Goal: Task Accomplishment & Management: Use online tool/utility

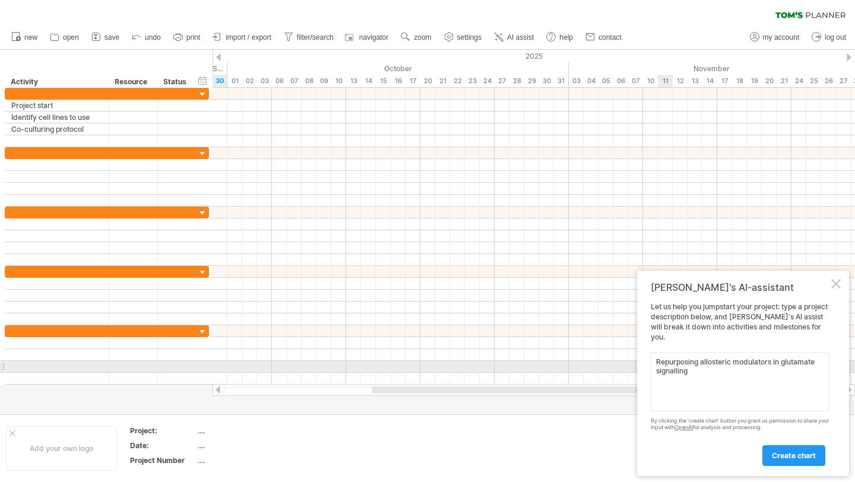
drag, startPoint x: 697, startPoint y: 372, endPoint x: 655, endPoint y: 362, distance: 42.7
click at [655, 362] on textarea "Repurposing allosteric modulators in glutamate signalling" at bounding box center [739, 381] width 178 height 59
paste textarea "of glutamate signalling for [MEDICAL_DATA] therapy"
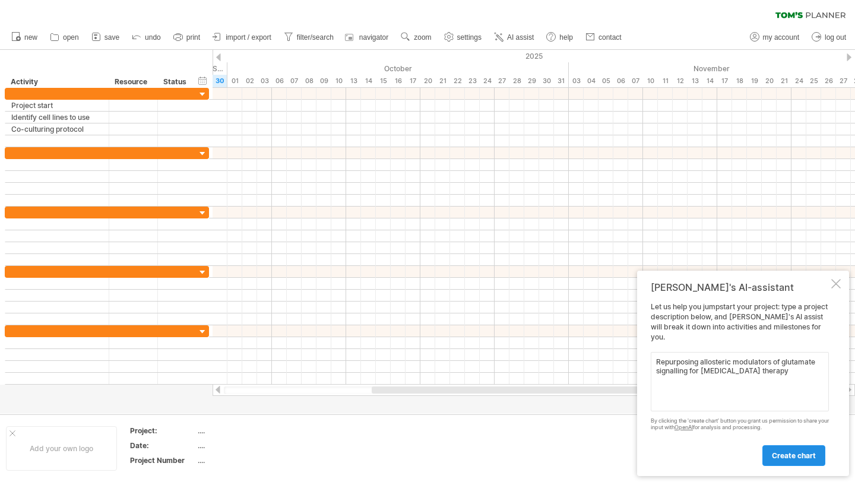
type textarea "Repurposing allosteric modulators of glutamate signalling for [MEDICAL_DATA] th…"
click at [792, 455] on span "create chart" at bounding box center [793, 455] width 44 height 9
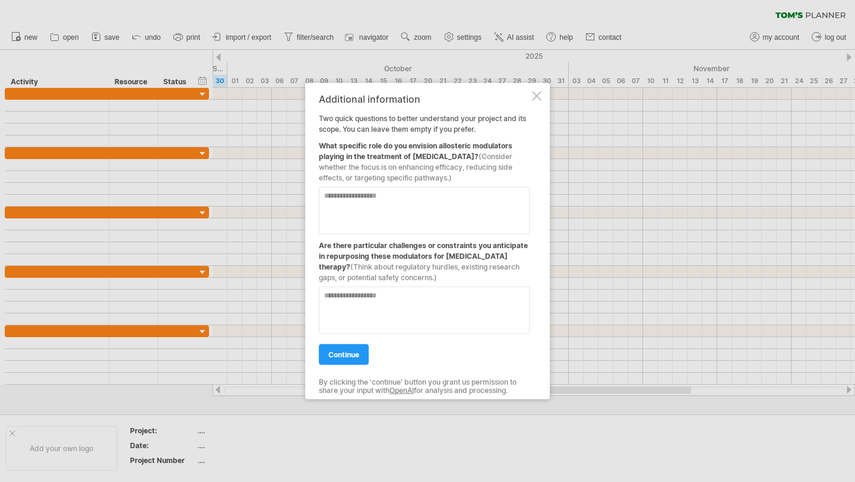
click at [398, 196] on textarea at bounding box center [424, 210] width 211 height 47
type textarea "*"
type textarea "**********"
click at [382, 305] on textarea at bounding box center [424, 310] width 211 height 47
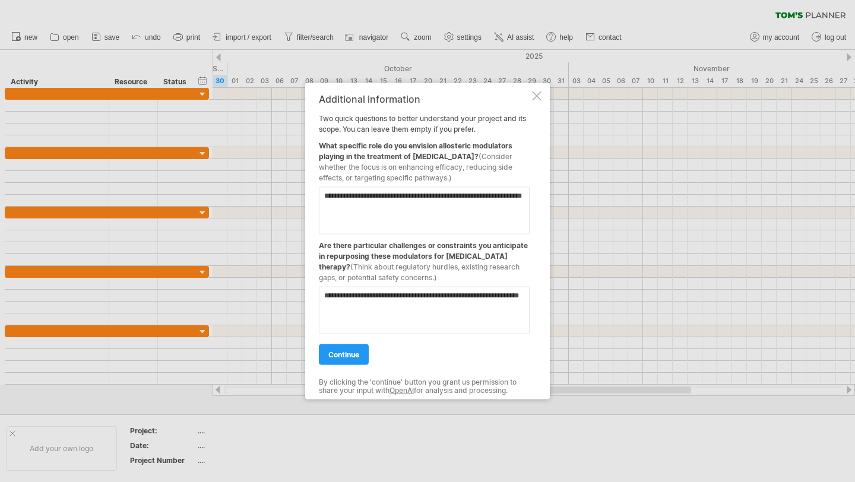
type textarea "**********"
click at [349, 343] on div "continue" at bounding box center [424, 349] width 211 height 30
click at [350, 346] on link "continue" at bounding box center [344, 354] width 50 height 21
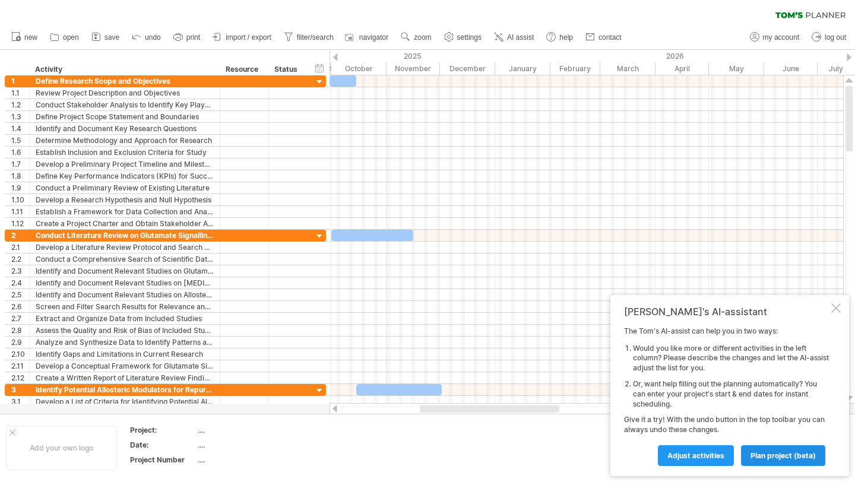
click at [770, 456] on span "plan project (beta)" at bounding box center [782, 455] width 65 height 9
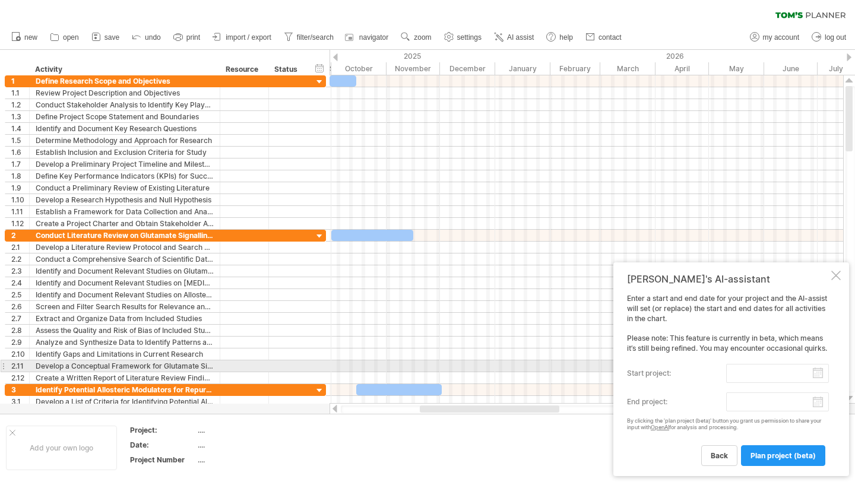
click at [748, 371] on input "start project:" at bounding box center [777, 373] width 103 height 19
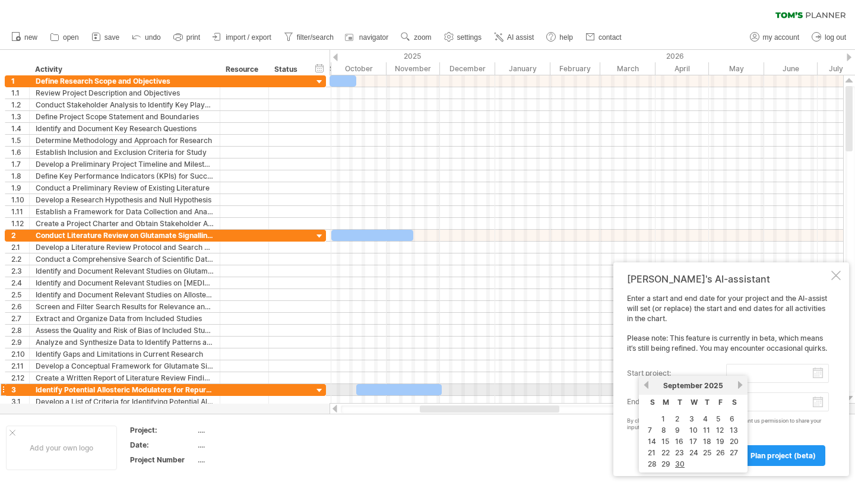
click at [736, 385] on link "next" at bounding box center [739, 384] width 9 height 9
click at [689, 418] on link "1" at bounding box center [690, 418] width 6 height 11
type input "********"
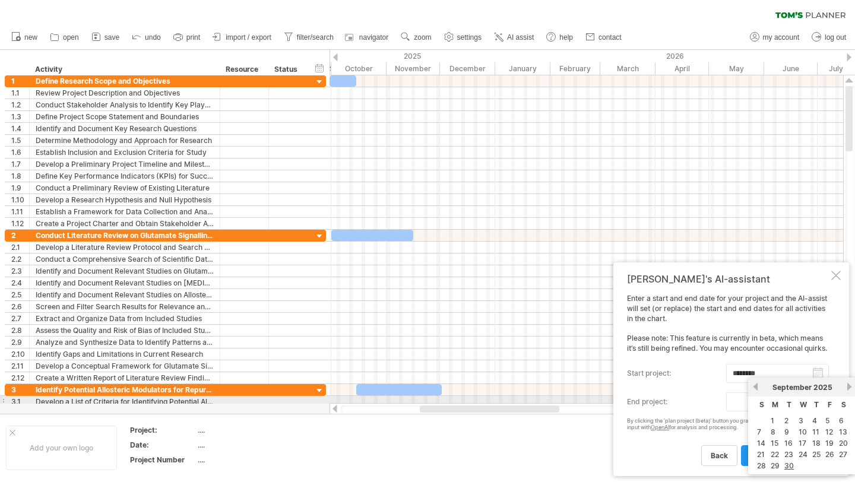
click at [815, 403] on body "progress(100%) Trying to reach [DOMAIN_NAME] Connected again... 0% clear filter…" at bounding box center [427, 242] width 855 height 484
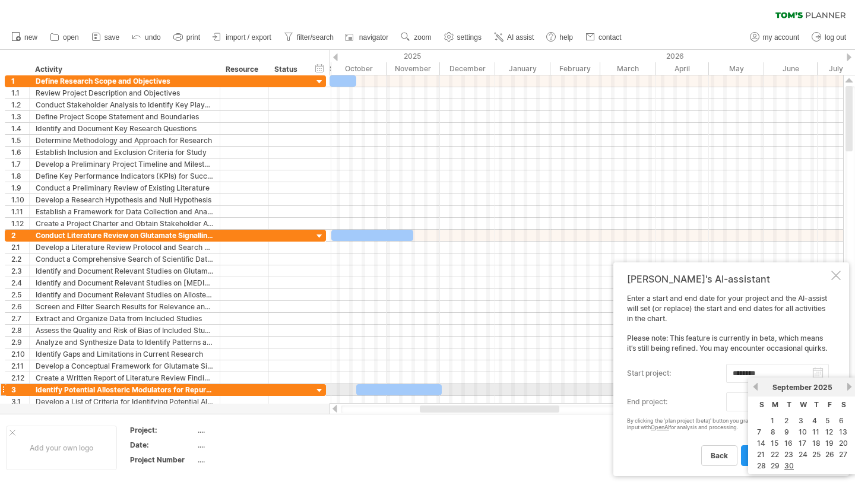
click at [849, 386] on link "next" at bounding box center [848, 386] width 9 height 9
click at [822, 385] on span "2026" at bounding box center [817, 387] width 19 height 9
click at [847, 385] on link "next" at bounding box center [848, 386] width 9 height 9
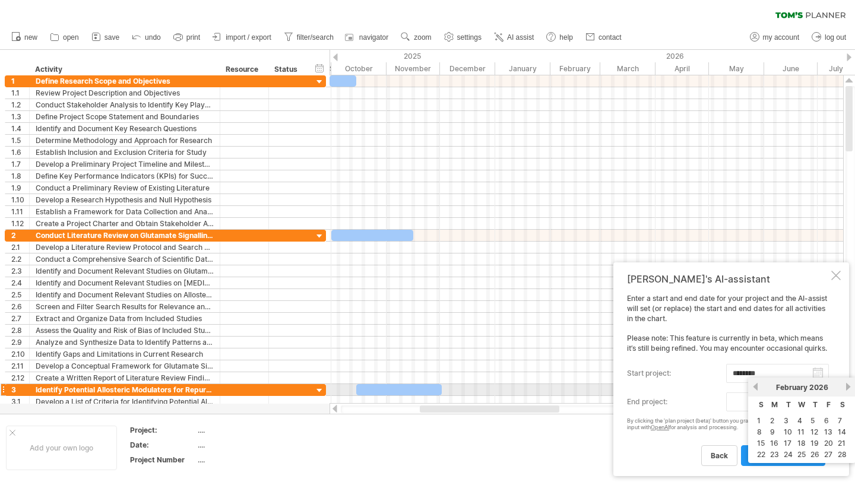
click at [847, 385] on link "next" at bounding box center [847, 386] width 9 height 9
click at [847, 385] on link "next" at bounding box center [848, 386] width 9 height 9
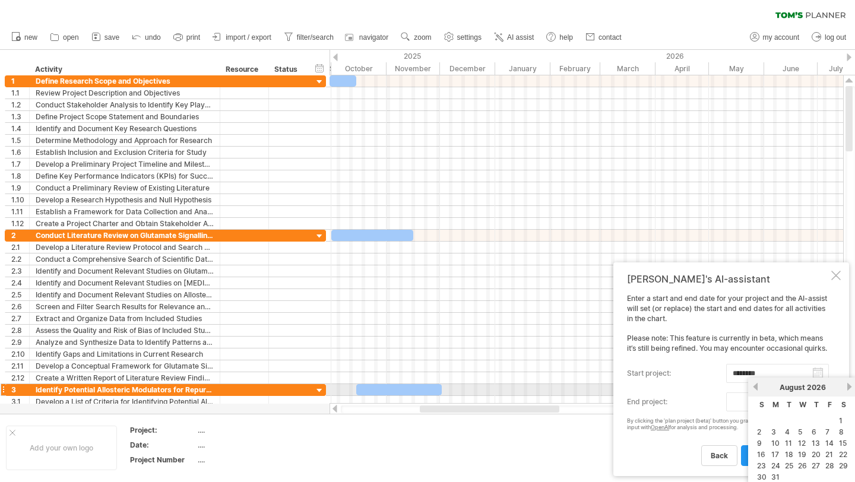
click at [847, 385] on link "next" at bounding box center [848, 386] width 9 height 9
click at [847, 385] on link "next" at bounding box center [847, 386] width 9 height 9
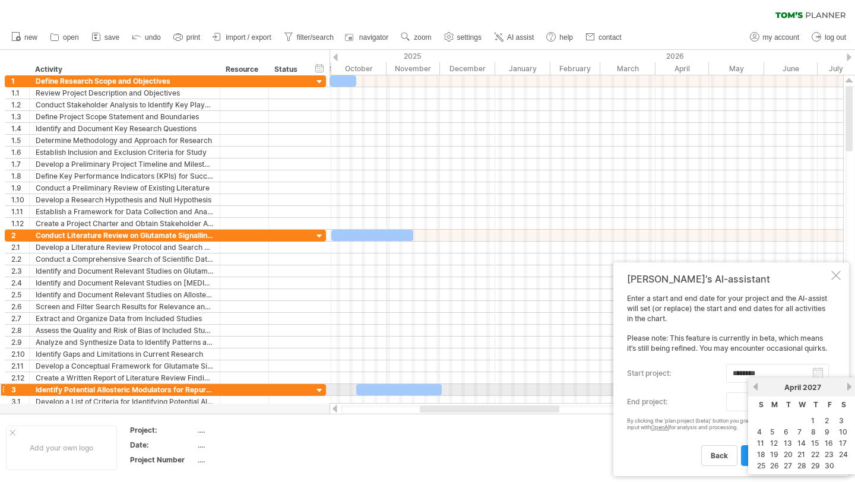
click at [847, 385] on link "next" at bounding box center [848, 386] width 9 height 9
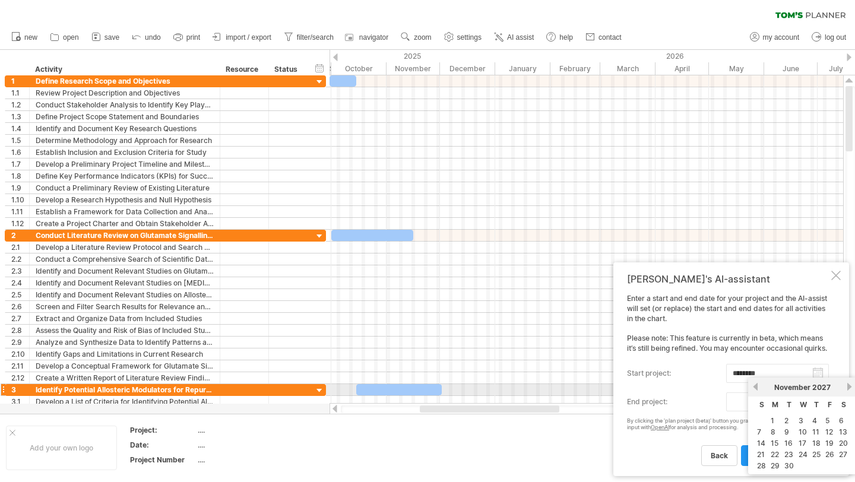
click at [847, 385] on link "next" at bounding box center [848, 386] width 9 height 9
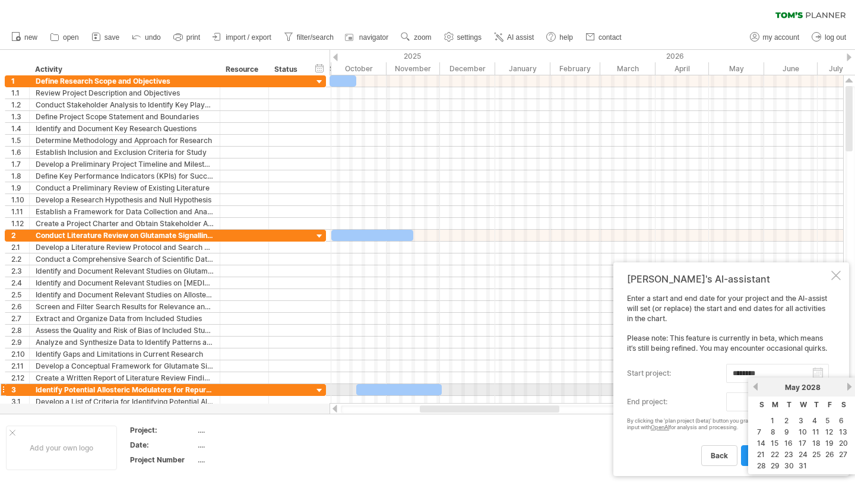
click at [847, 385] on link "next" at bounding box center [848, 386] width 9 height 9
click at [843, 461] on link "30" at bounding box center [843, 465] width 12 height 11
type input "********"
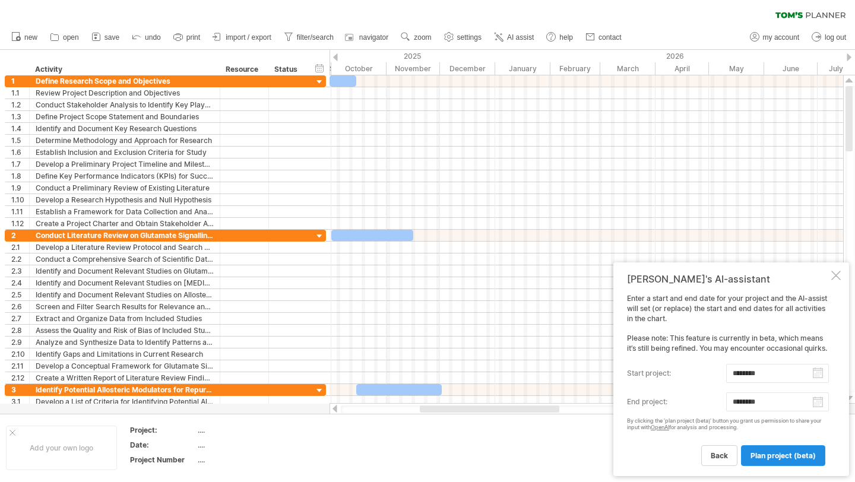
click at [798, 453] on span "plan project (beta)" at bounding box center [782, 455] width 65 height 9
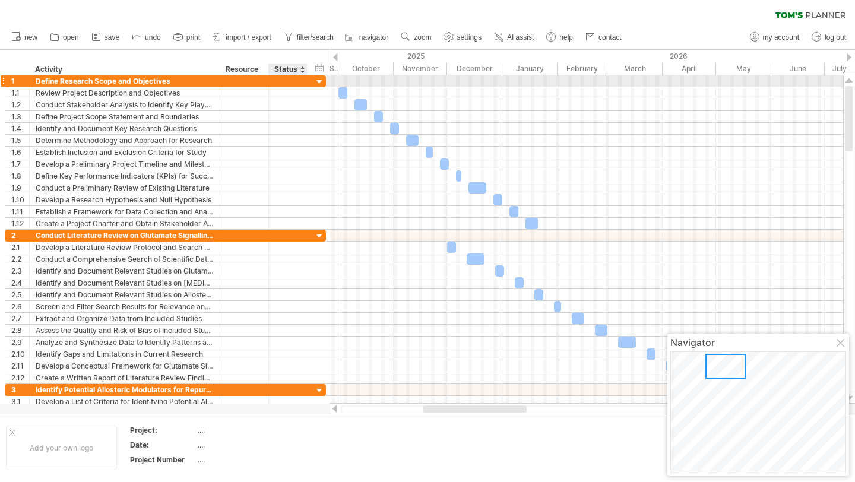
click at [287, 82] on div at bounding box center [288, 80] width 26 height 11
click at [177, 81] on div "Define Research Scope and Objectives" at bounding box center [125, 80] width 178 height 11
type input "*"
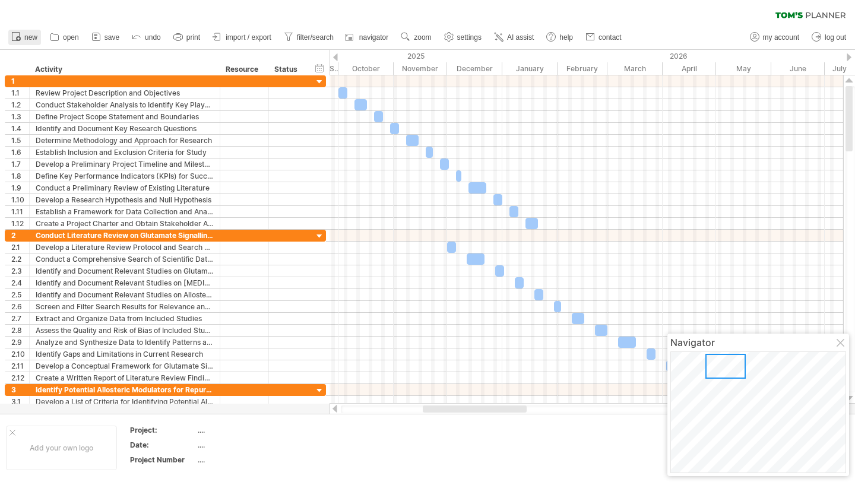
click at [27, 37] on span "new" at bounding box center [30, 37] width 13 height 8
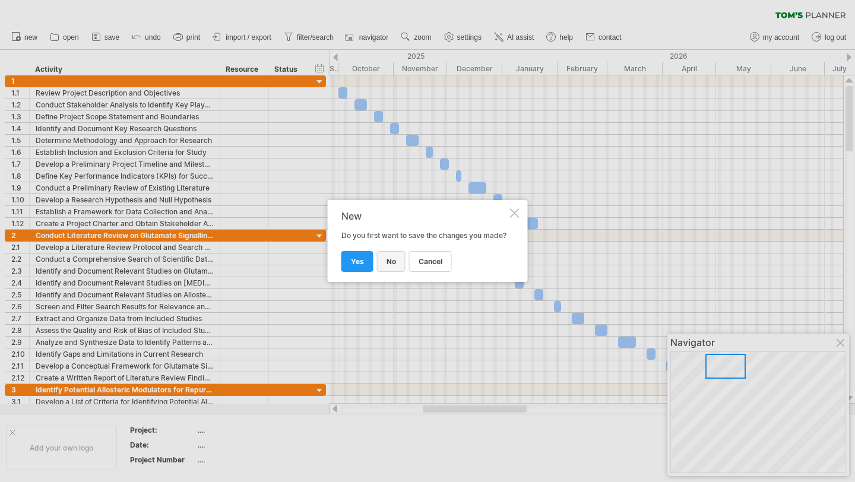
click at [390, 266] on span "no" at bounding box center [390, 261] width 9 height 9
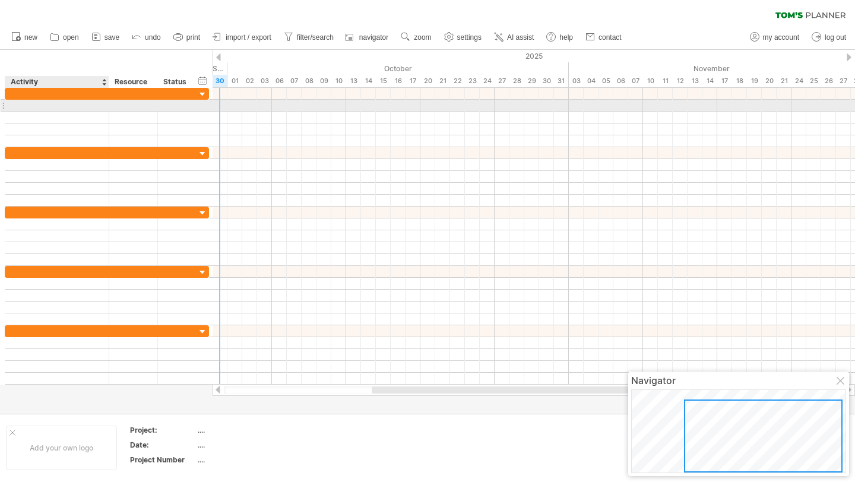
click at [82, 106] on div at bounding box center [56, 105] width 91 height 11
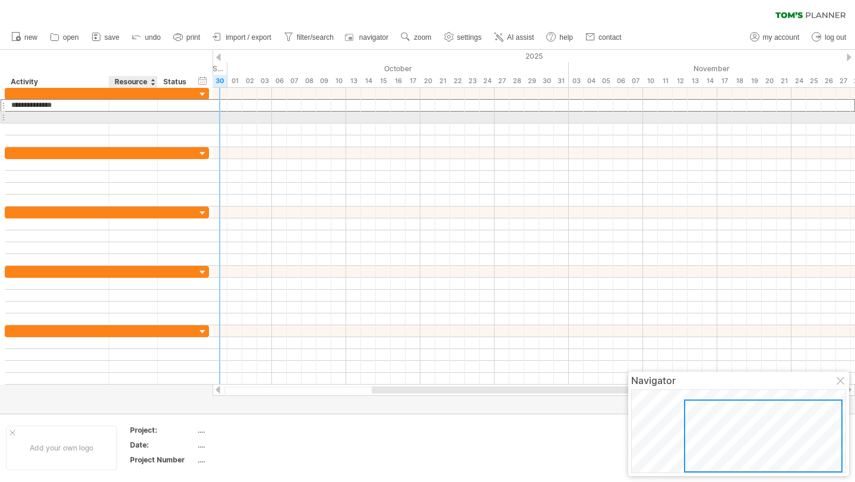
type input "**********"
click at [70, 113] on div at bounding box center [56, 117] width 91 height 11
type input "**********"
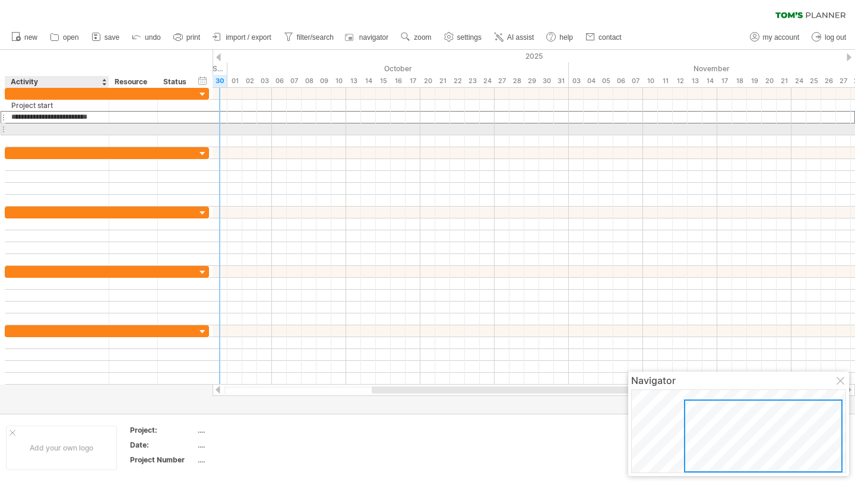
click at [66, 125] on div at bounding box center [56, 128] width 91 height 11
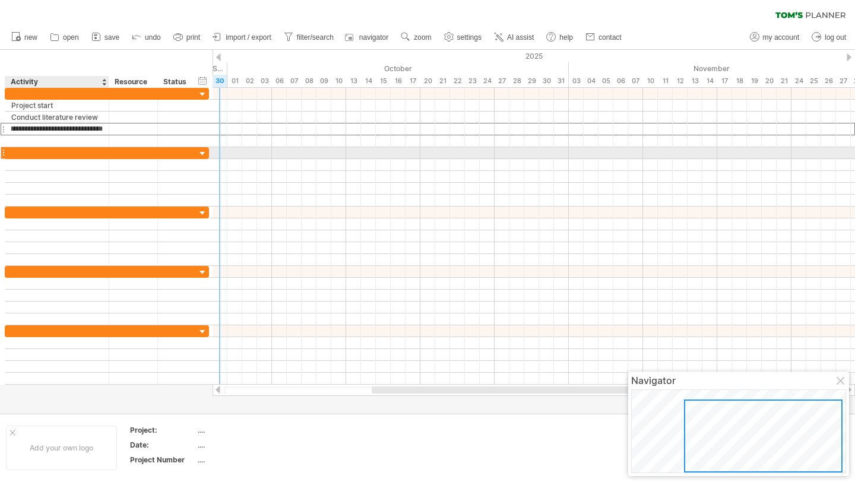
type input "**********"
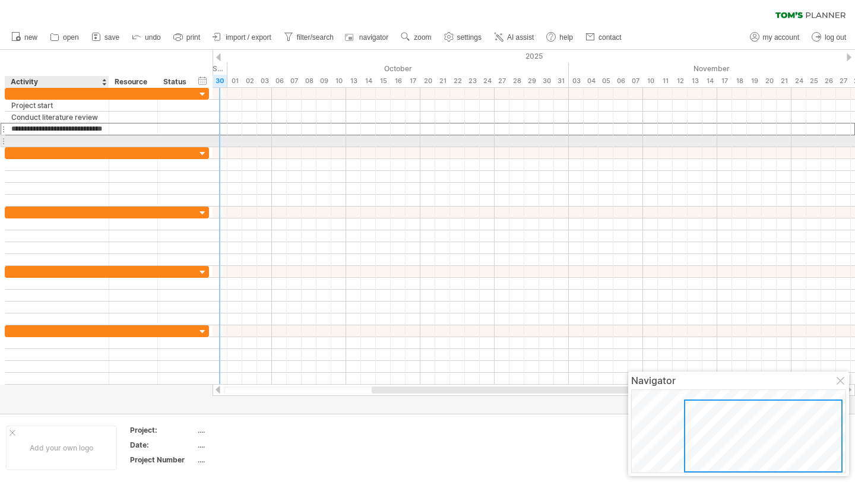
click at [52, 141] on div at bounding box center [56, 140] width 91 height 11
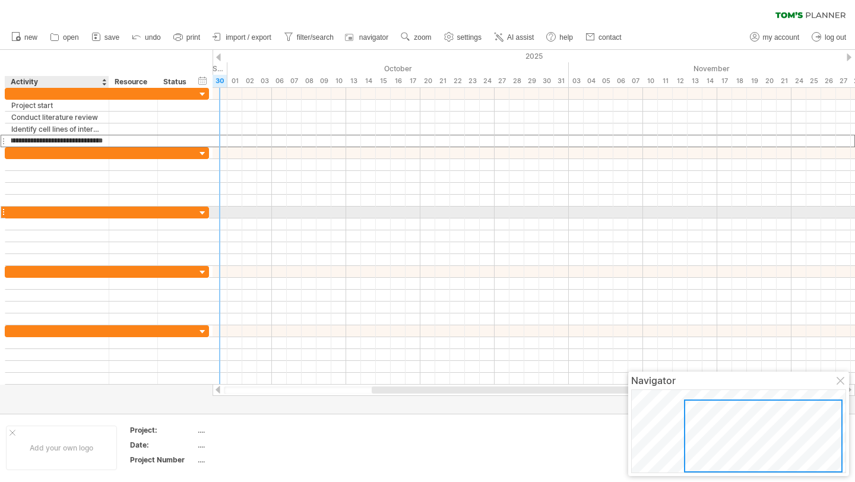
type input "**********"
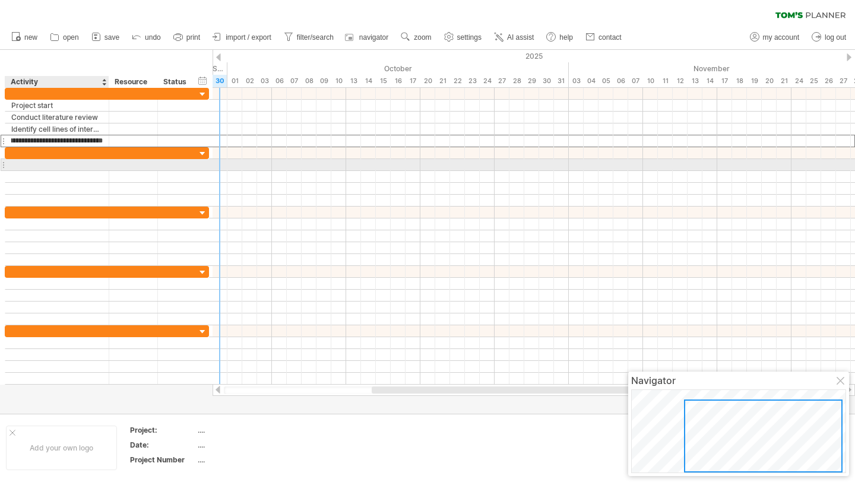
click at [55, 167] on div at bounding box center [56, 164] width 91 height 11
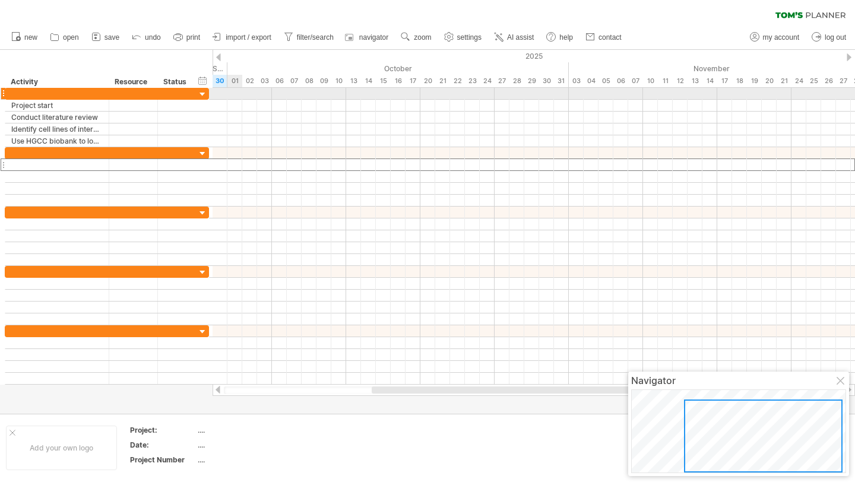
click at [237, 90] on div at bounding box center [533, 94] width 642 height 12
click at [221, 97] on div at bounding box center [533, 94] width 642 height 12
click at [221, 94] on div at bounding box center [533, 94] width 642 height 12
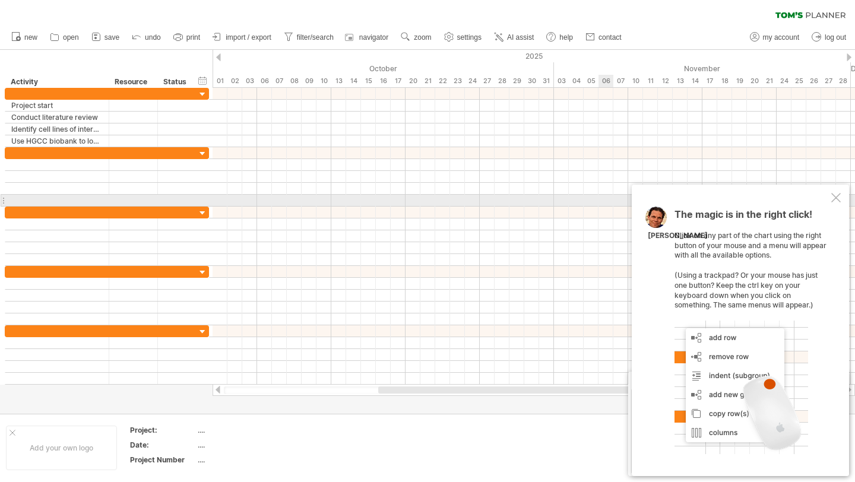
click at [836, 196] on div at bounding box center [835, 197] width 9 height 9
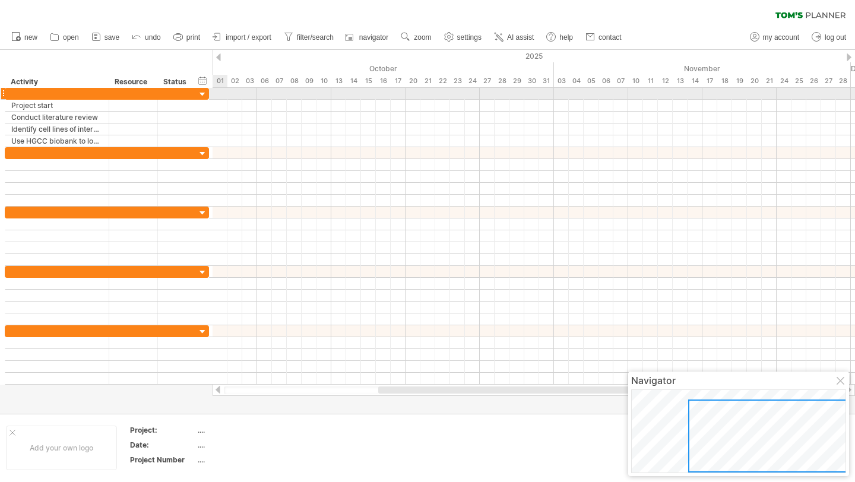
click at [223, 93] on div at bounding box center [533, 94] width 642 height 12
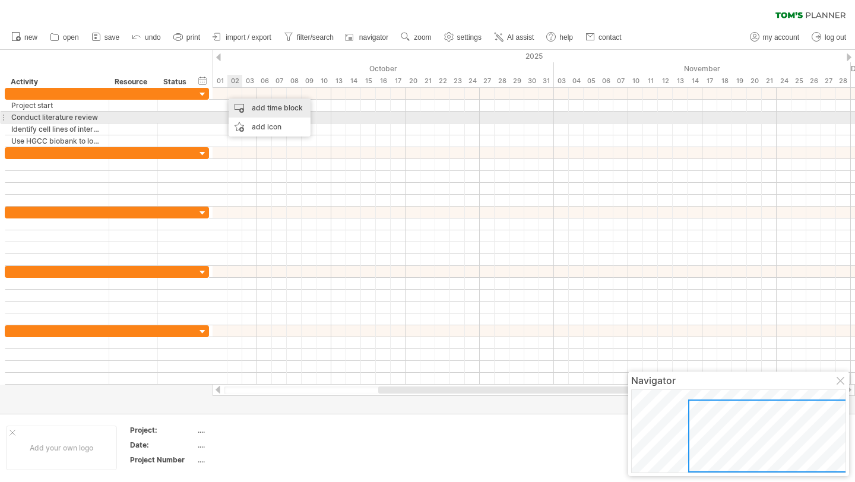
click at [266, 112] on div "add time block" at bounding box center [269, 108] width 82 height 19
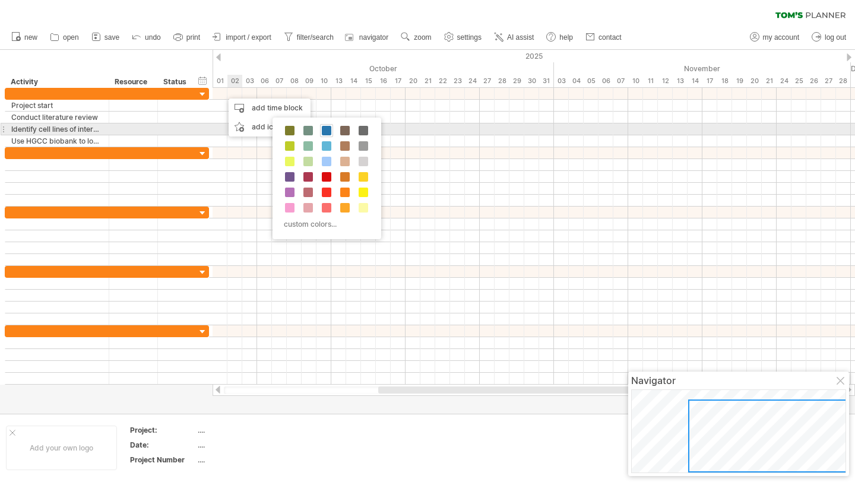
click at [325, 134] on span at bounding box center [326, 130] width 9 height 9
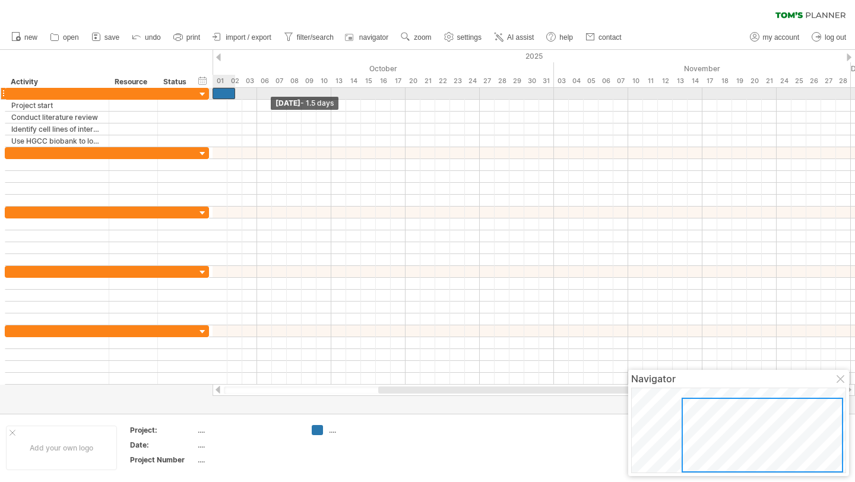
click at [215, 94] on div at bounding box center [223, 93] width 23 height 11
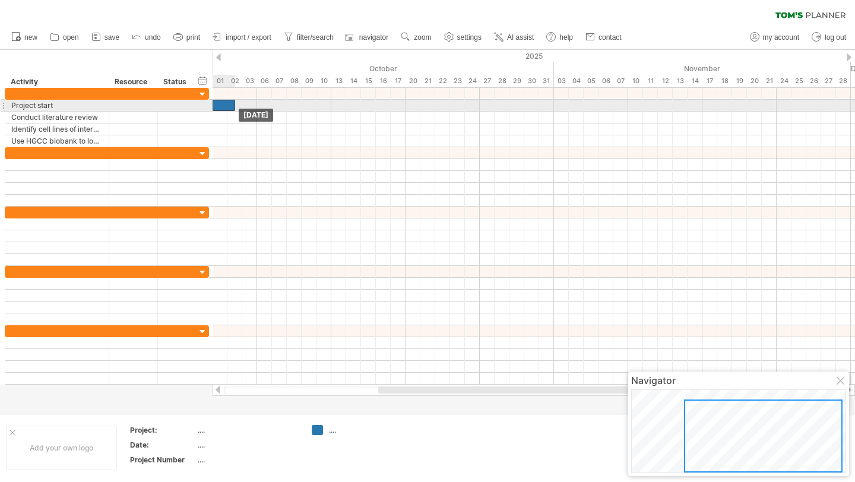
drag, startPoint x: 223, startPoint y: 95, endPoint x: 224, endPoint y: 105, distance: 10.2
drag, startPoint x: 234, startPoint y: 106, endPoint x: 227, endPoint y: 107, distance: 7.1
click at [227, 107] on span at bounding box center [227, 105] width 5 height 11
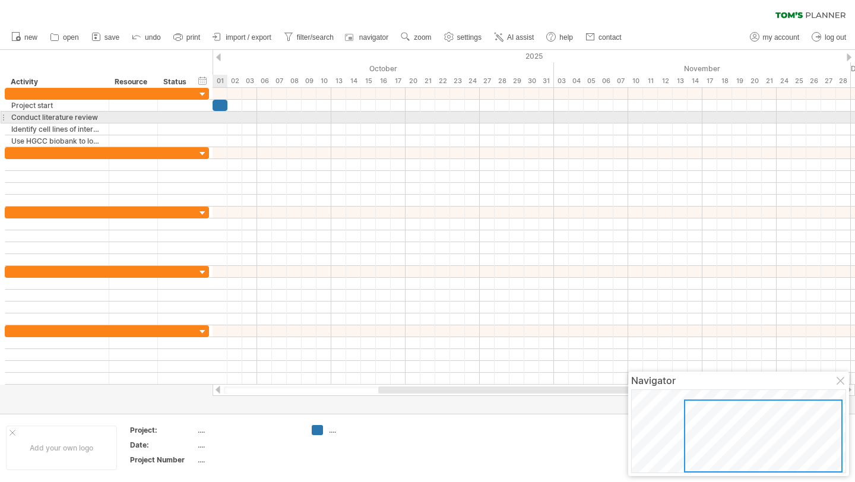
click at [220, 119] on div at bounding box center [533, 118] width 642 height 12
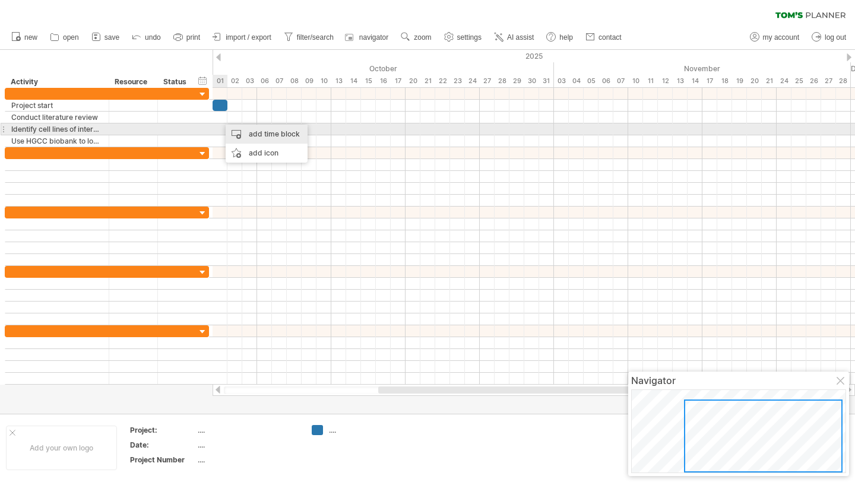
click at [243, 133] on div "add time block" at bounding box center [266, 134] width 82 height 19
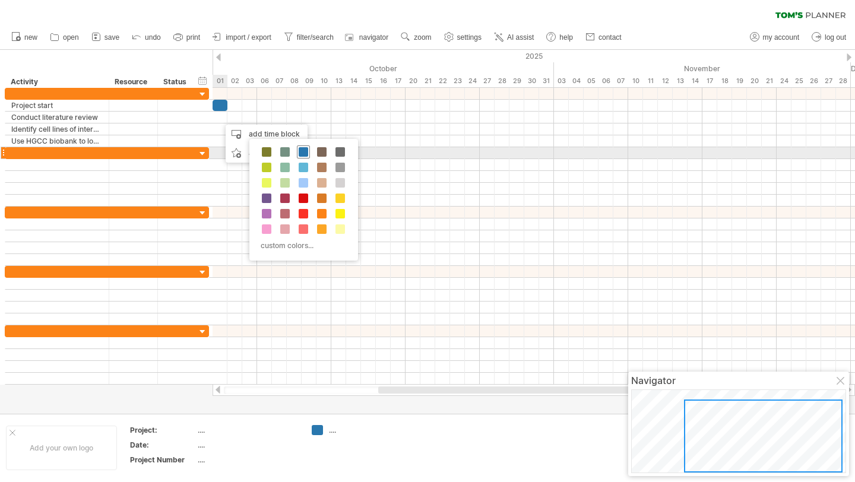
click at [302, 150] on span at bounding box center [302, 151] width 9 height 9
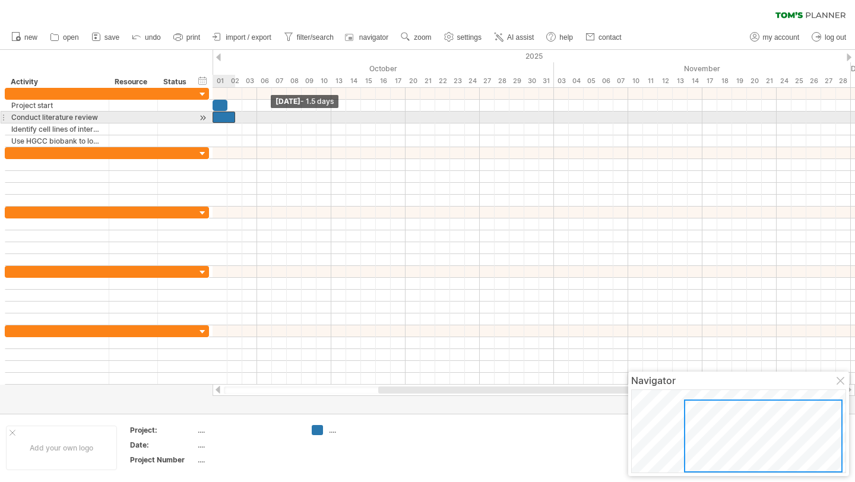
click at [216, 116] on div at bounding box center [223, 117] width 23 height 11
drag, startPoint x: 234, startPoint y: 117, endPoint x: 255, endPoint y: 117, distance: 20.8
click at [255, 117] on span at bounding box center [257, 117] width 5 height 11
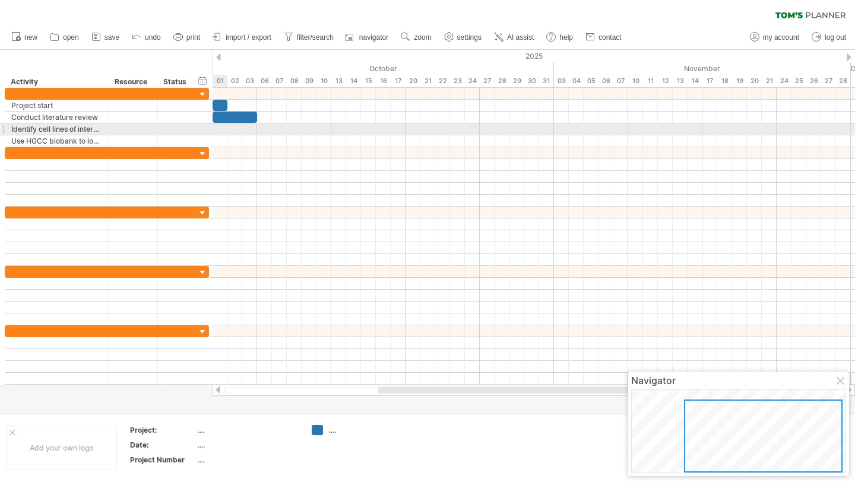
click at [223, 128] on div at bounding box center [533, 129] width 642 height 12
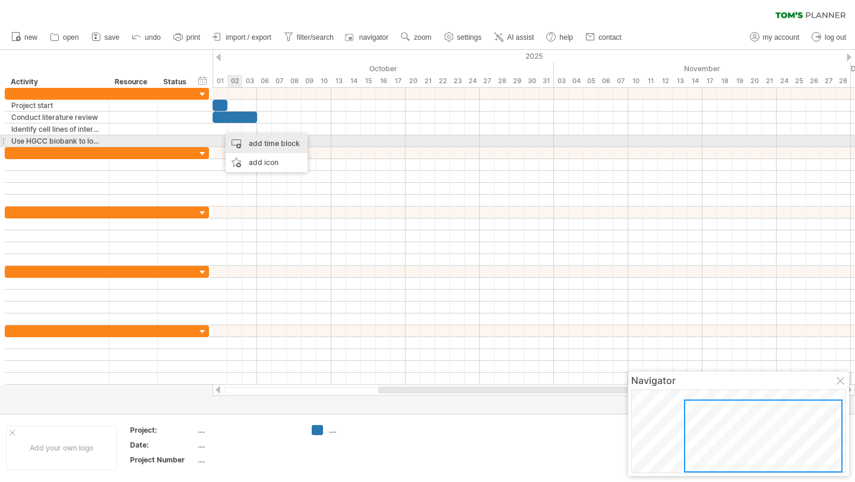
click at [250, 142] on div "add time block" at bounding box center [266, 143] width 82 height 19
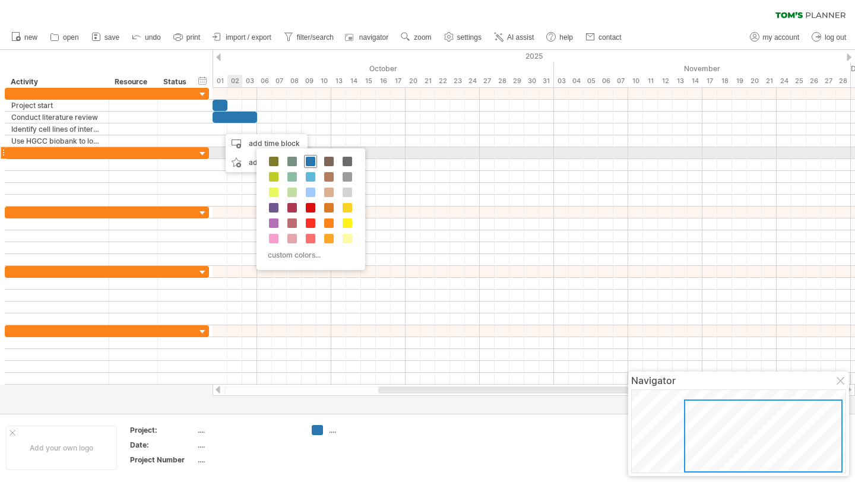
click at [310, 160] on span at bounding box center [310, 161] width 9 height 9
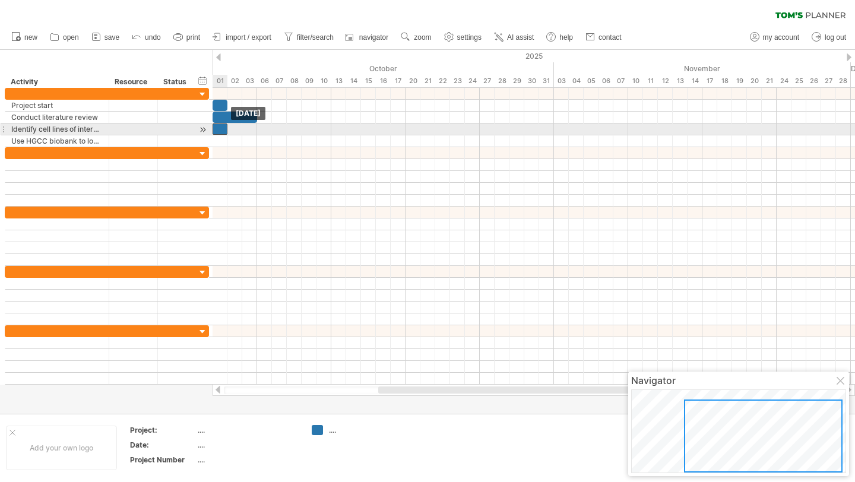
click at [218, 128] on div at bounding box center [219, 128] width 15 height 11
drag, startPoint x: 225, startPoint y: 129, endPoint x: 253, endPoint y: 128, distance: 27.9
click at [253, 128] on div at bounding box center [234, 128] width 45 height 11
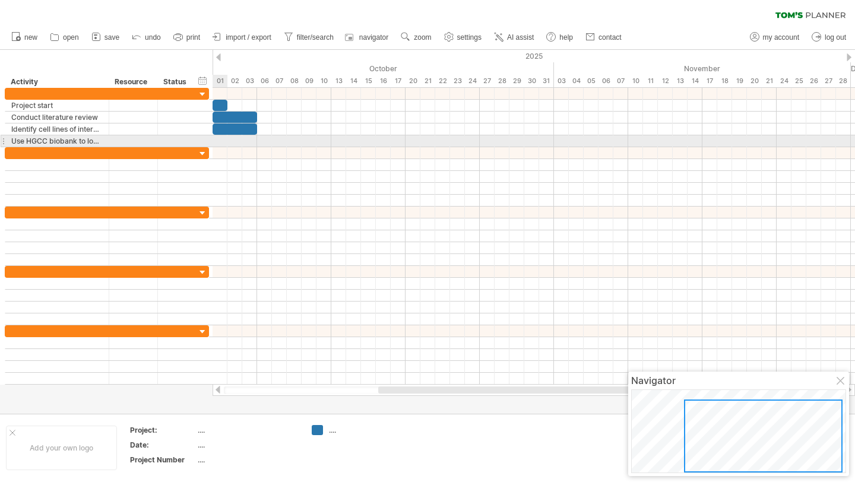
click at [222, 137] on div at bounding box center [533, 141] width 642 height 12
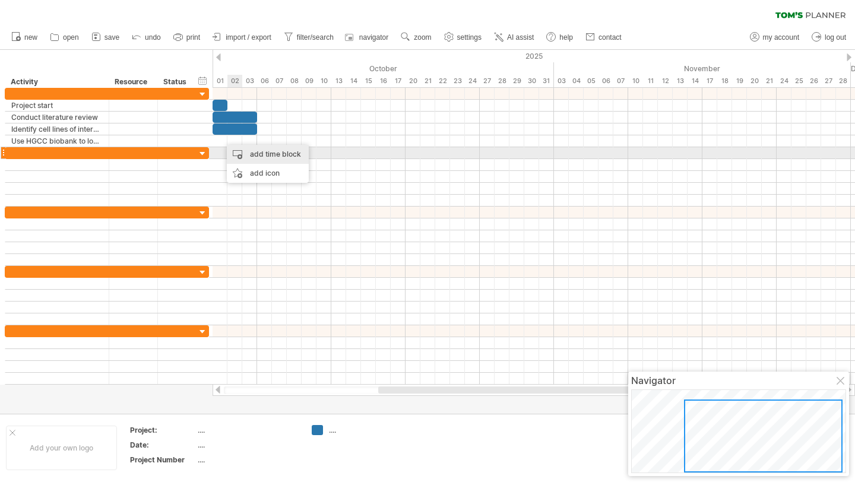
click at [244, 150] on div "add time block" at bounding box center [268, 154] width 82 height 19
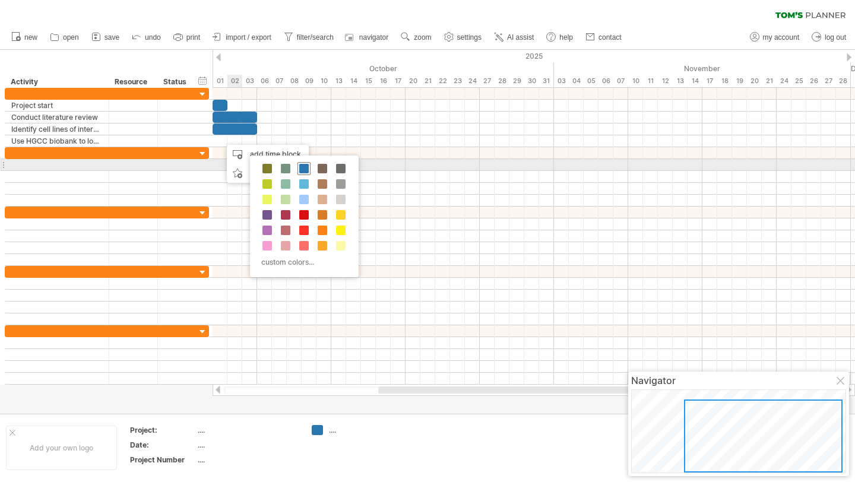
click at [303, 167] on span at bounding box center [303, 168] width 9 height 9
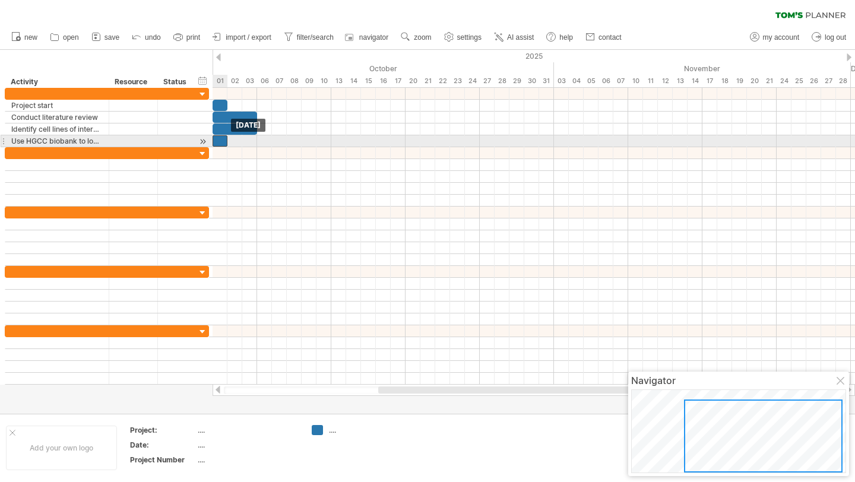
drag, startPoint x: 228, startPoint y: 141, endPoint x: 221, endPoint y: 141, distance: 7.1
click at [221, 141] on div at bounding box center [219, 140] width 15 height 11
drag, startPoint x: 227, startPoint y: 141, endPoint x: 256, endPoint y: 142, distance: 29.1
click at [256, 142] on span at bounding box center [257, 140] width 5 height 11
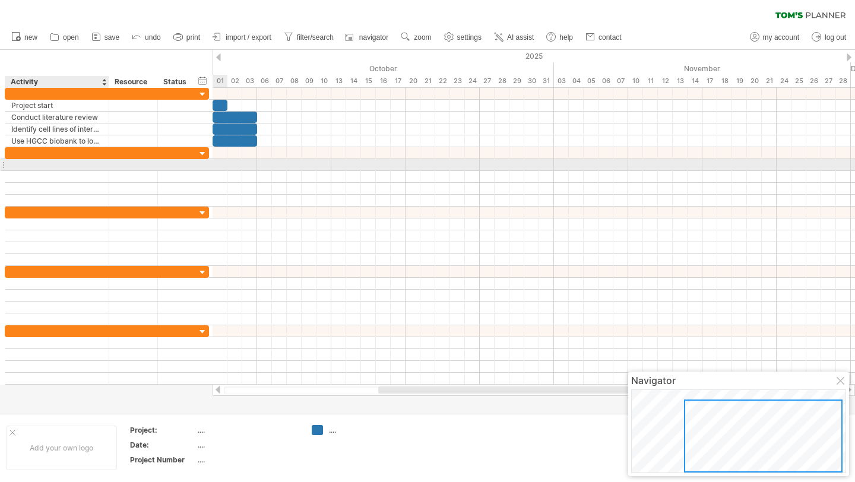
click at [82, 165] on div at bounding box center [56, 164] width 91 height 11
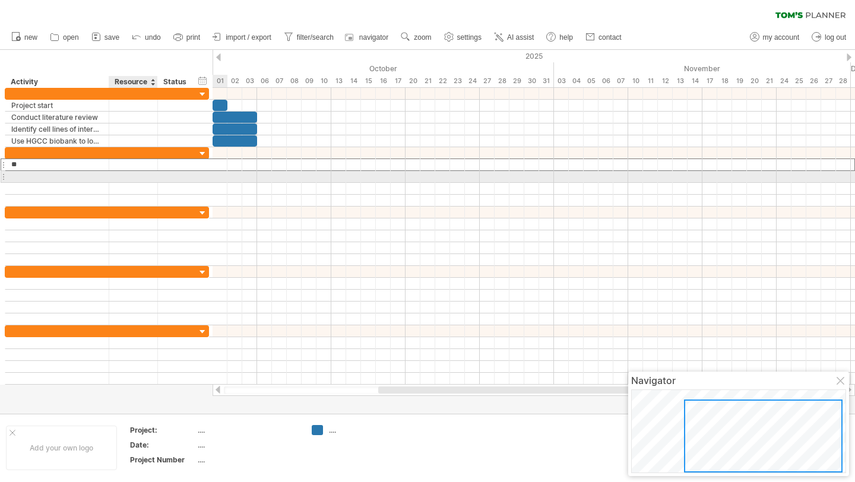
type input "*"
type input "**********"
click at [72, 177] on div at bounding box center [56, 176] width 91 height 11
type input "**********"
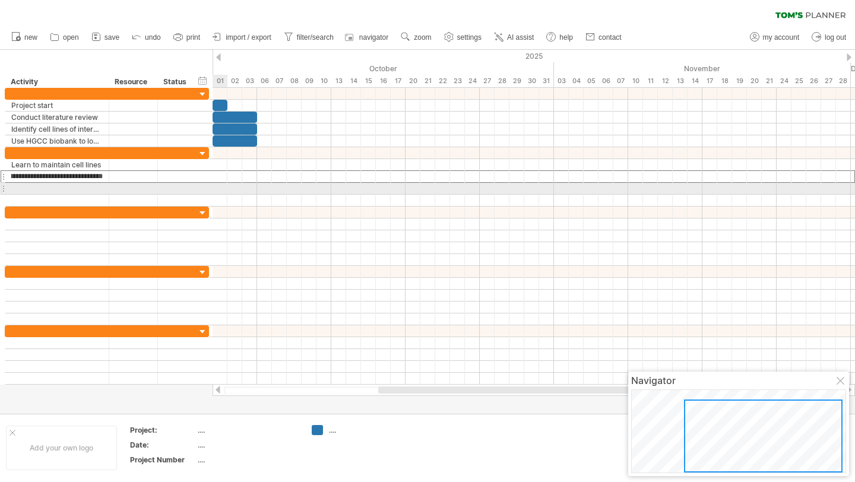
click at [224, 187] on div at bounding box center [533, 189] width 642 height 12
click at [58, 187] on div at bounding box center [56, 188] width 91 height 11
click at [44, 189] on div at bounding box center [56, 188] width 91 height 11
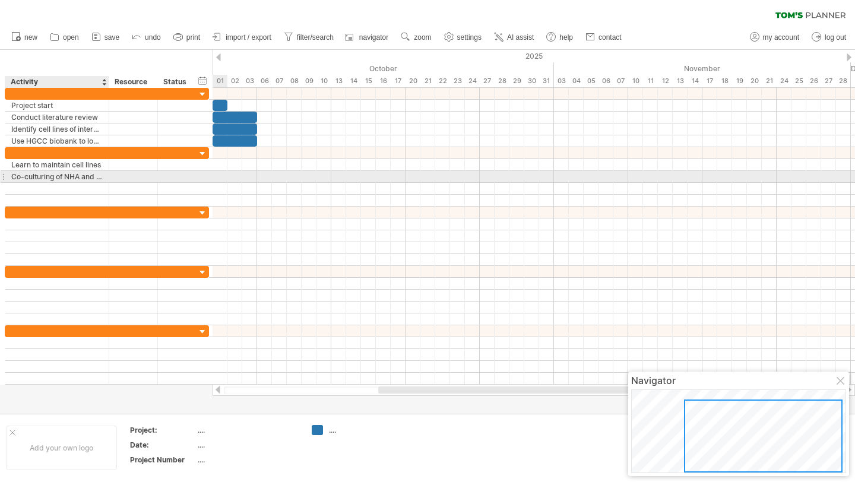
click at [11, 177] on div "Co-culturing of NHA and GBM cell lines" at bounding box center [56, 176] width 91 height 11
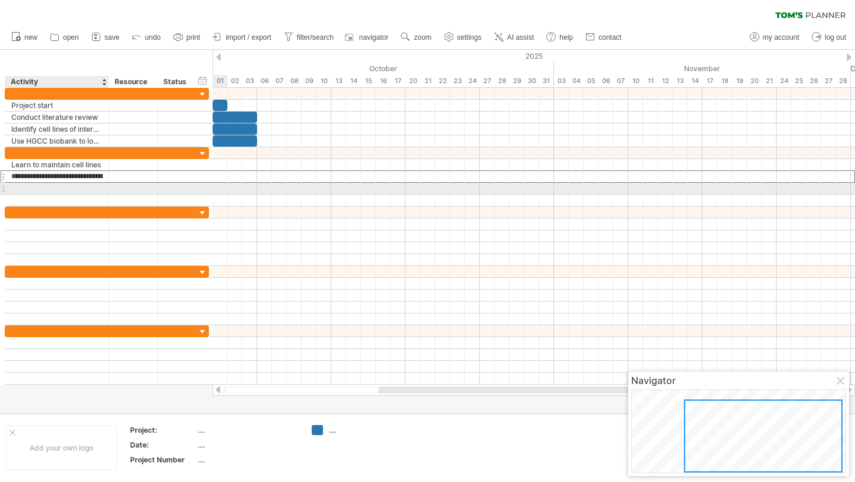
click at [23, 188] on div at bounding box center [56, 188] width 91 height 11
click at [44, 189] on div at bounding box center [56, 188] width 91 height 11
type input "**********"
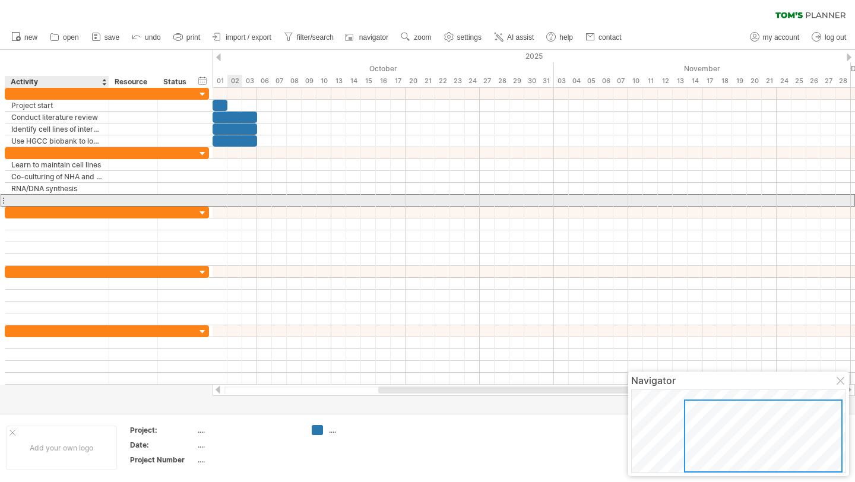
click at [19, 198] on div at bounding box center [56, 200] width 91 height 11
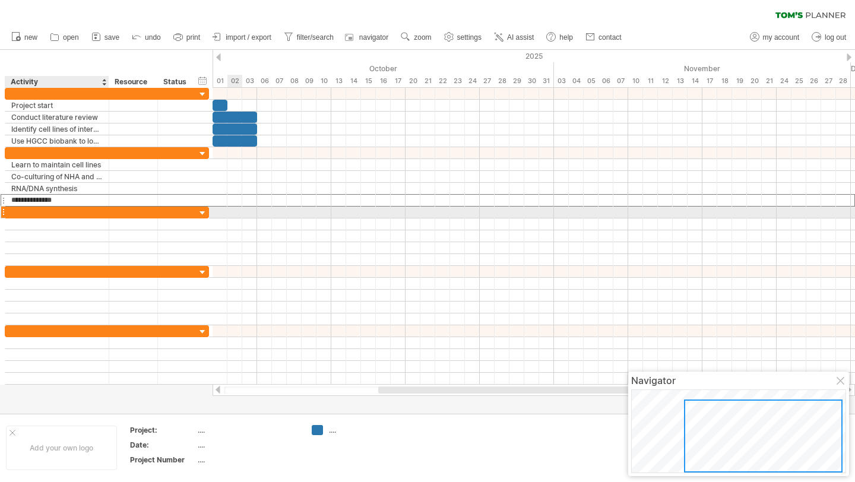
type input "**********"
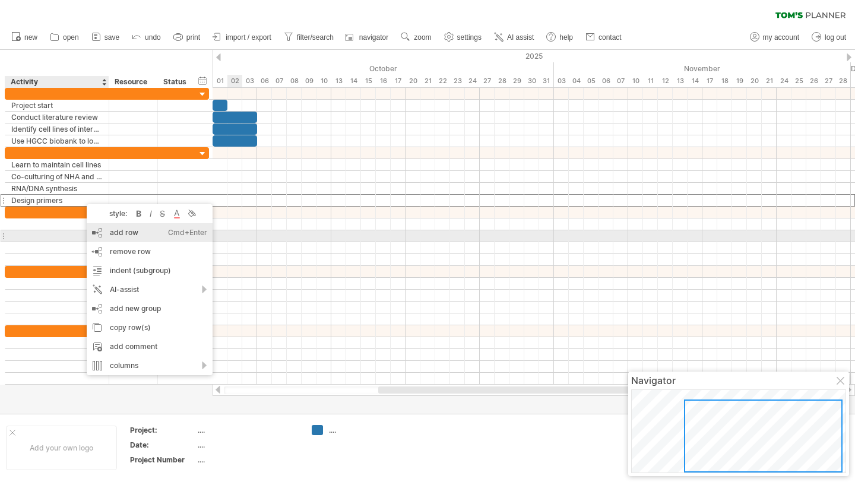
click at [125, 234] on div "add row Ctrl+Enter Cmd+Enter" at bounding box center [150, 232] width 126 height 19
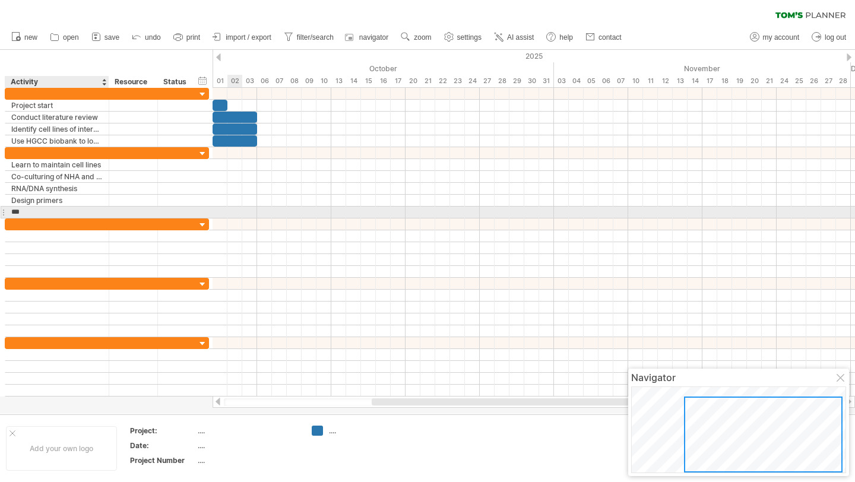
type input "****"
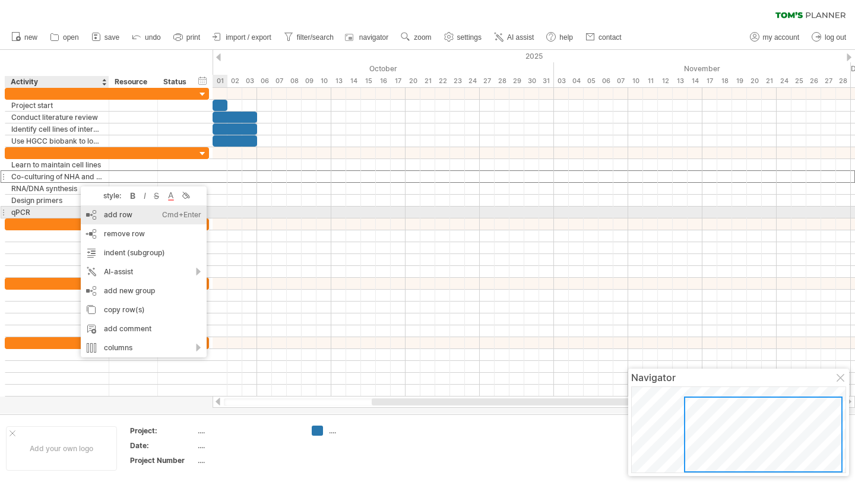
click at [112, 215] on div "add row Ctrl+Enter Cmd+Enter" at bounding box center [144, 214] width 126 height 19
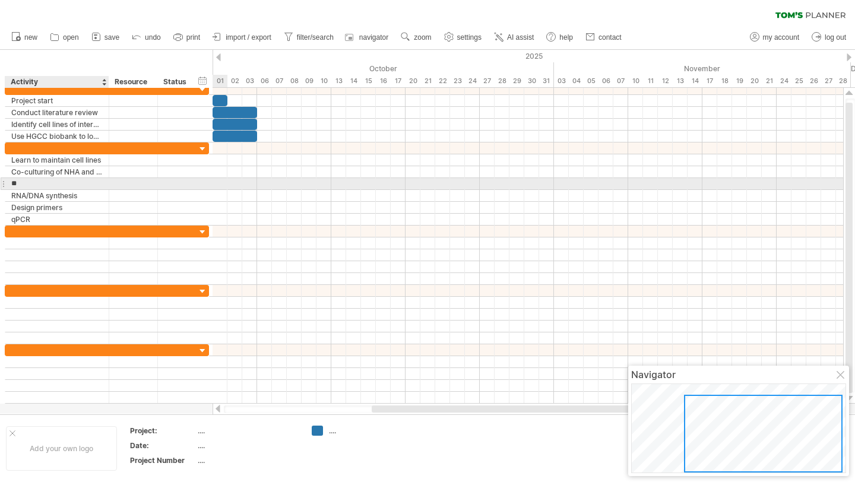
type input "*"
click at [80, 180] on div at bounding box center [56, 183] width 91 height 11
type input "**********"
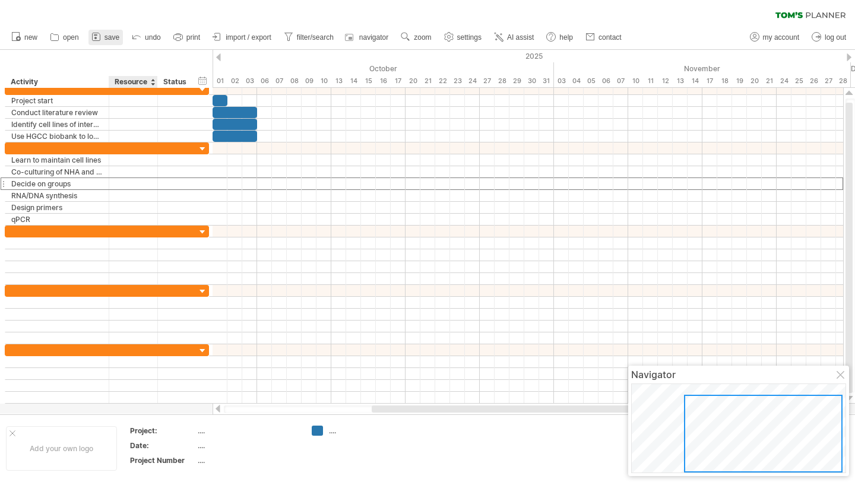
click at [103, 36] on link "save" at bounding box center [105, 37] width 34 height 15
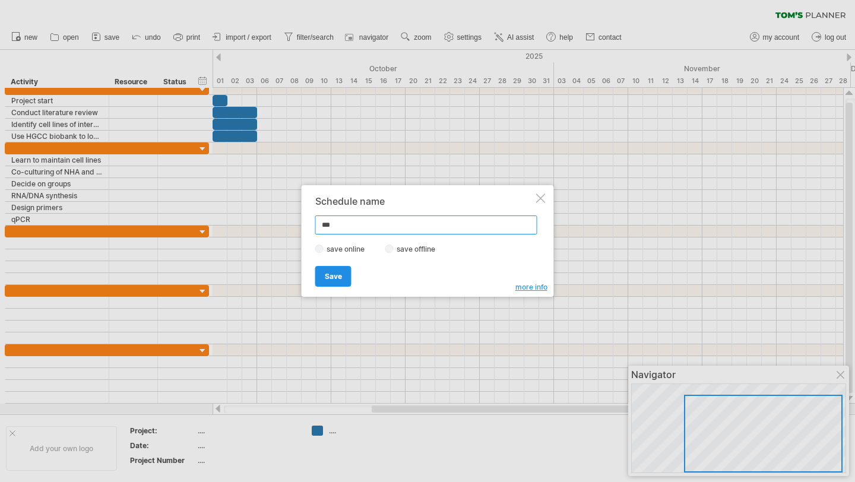
type input "***"
click at [331, 278] on span "Save" at bounding box center [333, 276] width 17 height 9
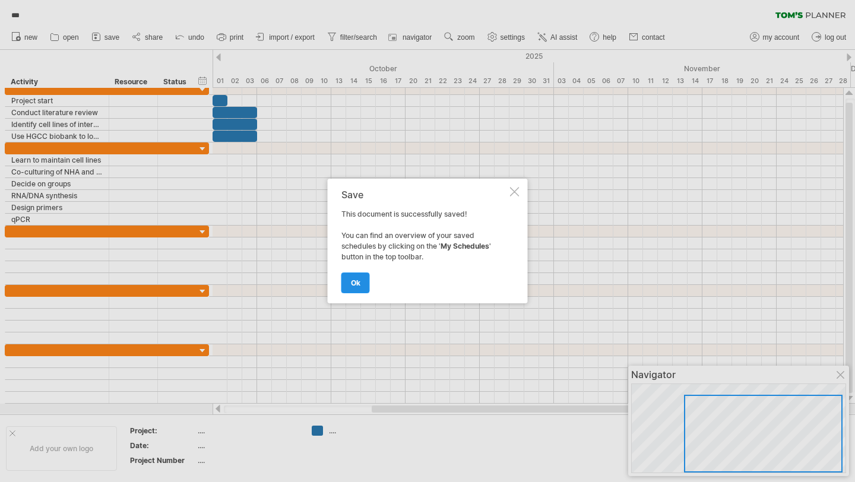
click at [360, 275] on link "ok" at bounding box center [355, 282] width 28 height 21
